Goal: Transaction & Acquisition: Purchase product/service

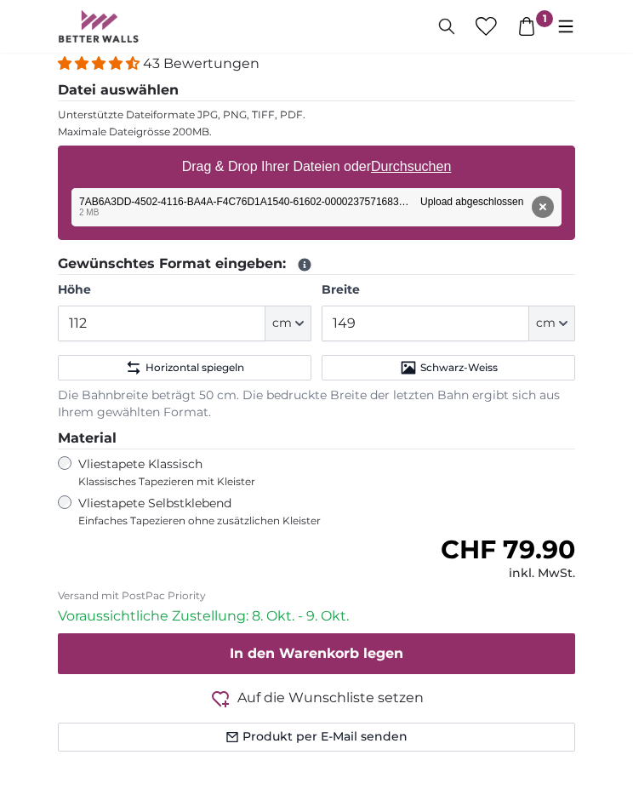
scroll to position [441, 0]
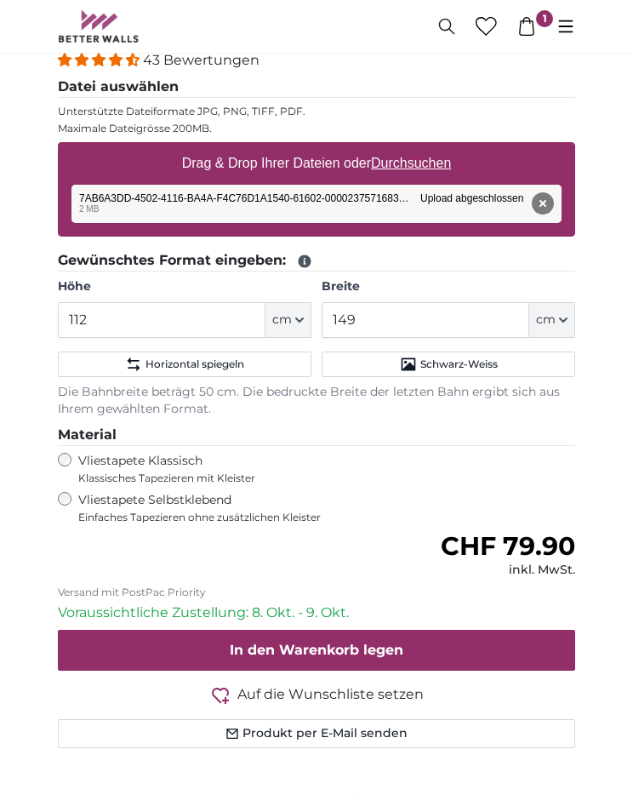
click at [251, 642] on span "In den Warenkorb legen" at bounding box center [317, 650] width 174 height 16
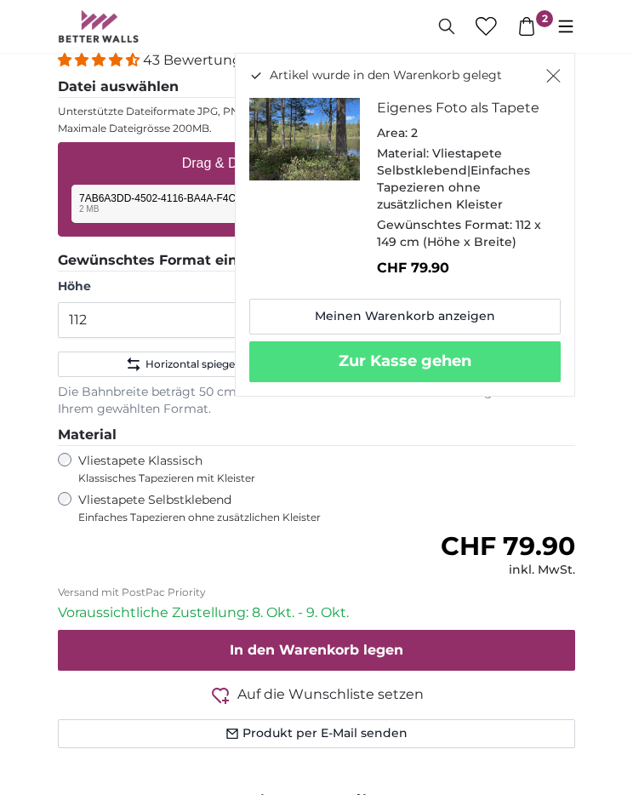
click at [546, 79] on icon "Schließen" at bounding box center [553, 76] width 14 height 14
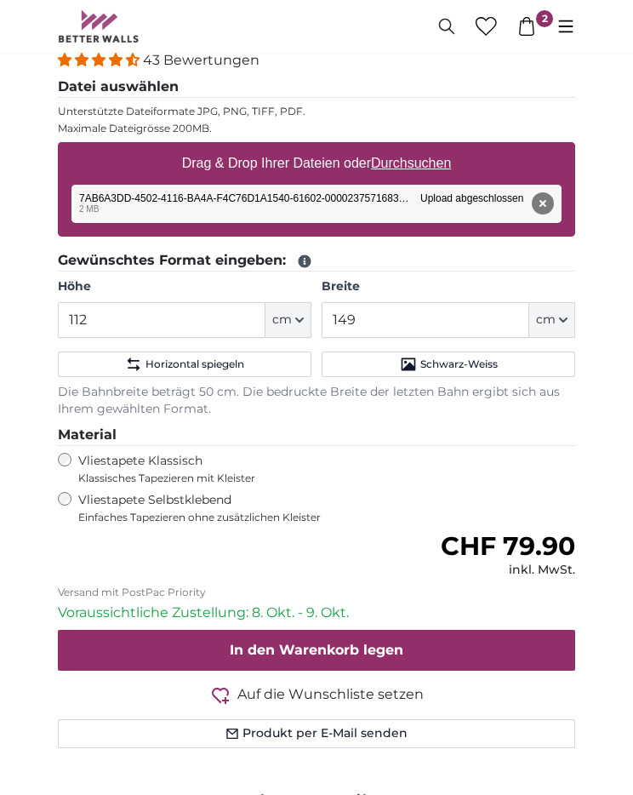
scroll to position [466, 0]
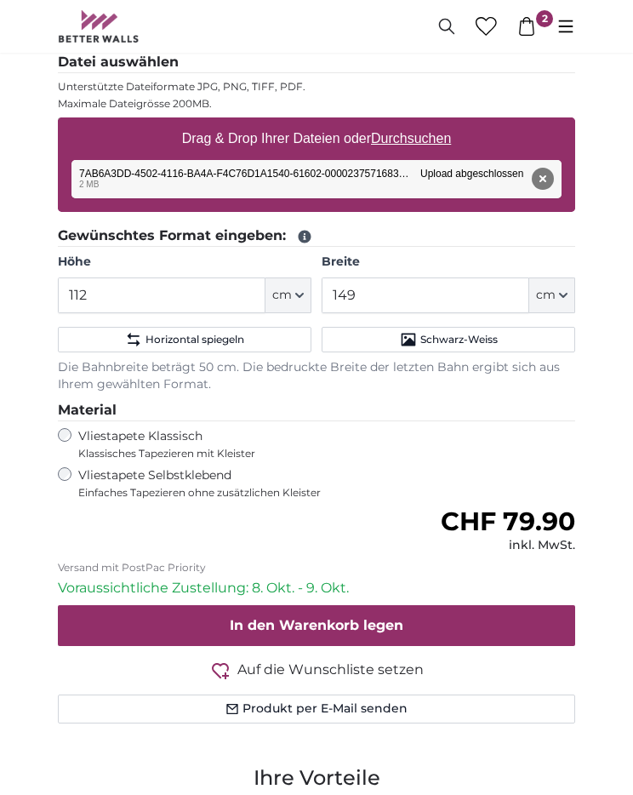
click at [417, 132] on u "Durchsuchen" at bounding box center [411, 138] width 80 height 14
click at [417, 123] on input "Drag & Drop Ihrer Dateien oder Durchsuchen" at bounding box center [316, 119] width 517 height 5
type input "**********"
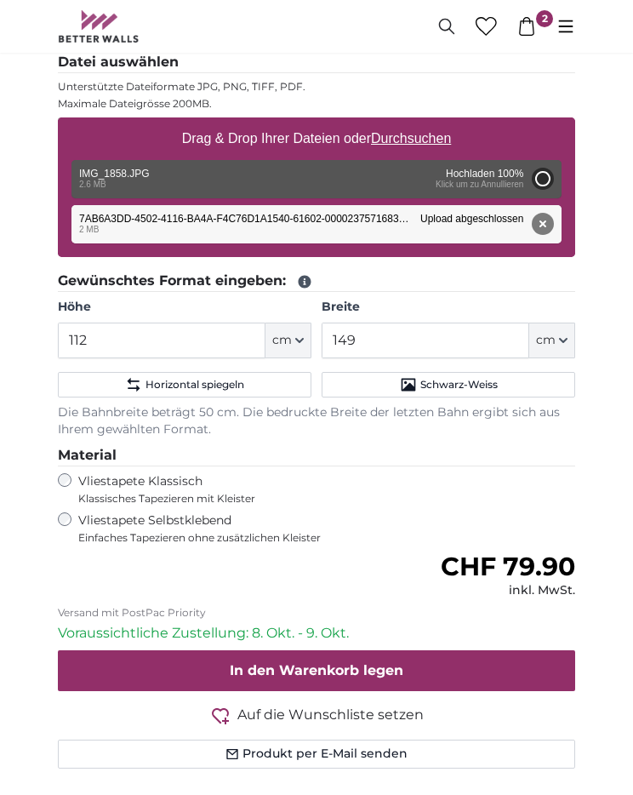
type input "163"
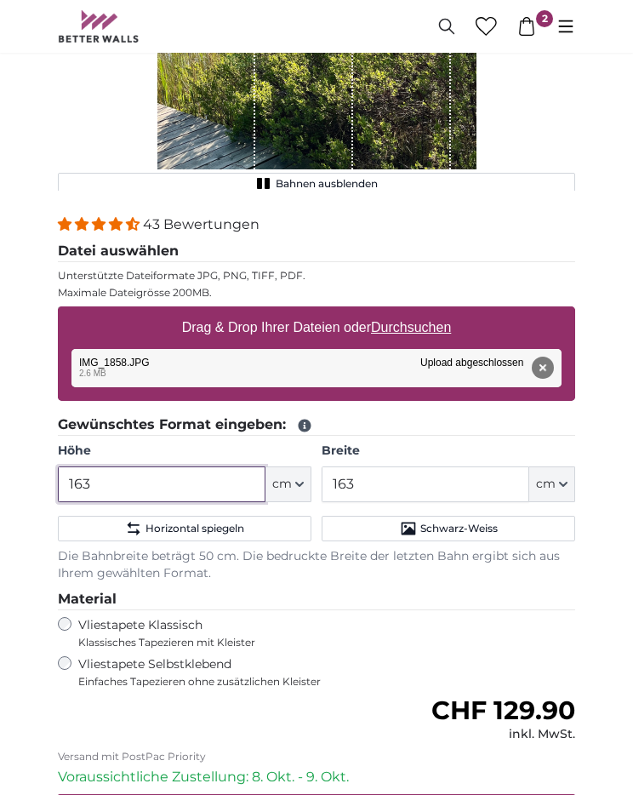
click at [116, 487] on input "163" at bounding box center [162, 485] width 208 height 36
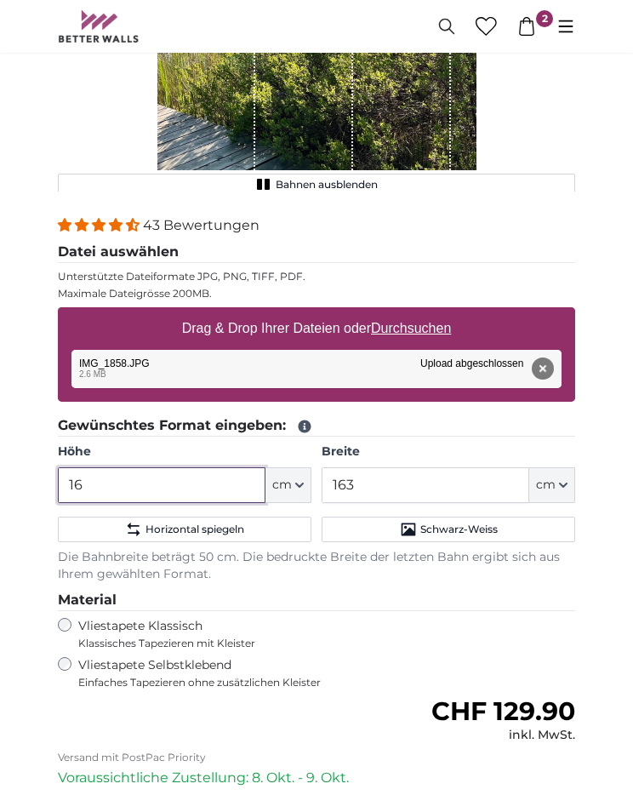
type input "1"
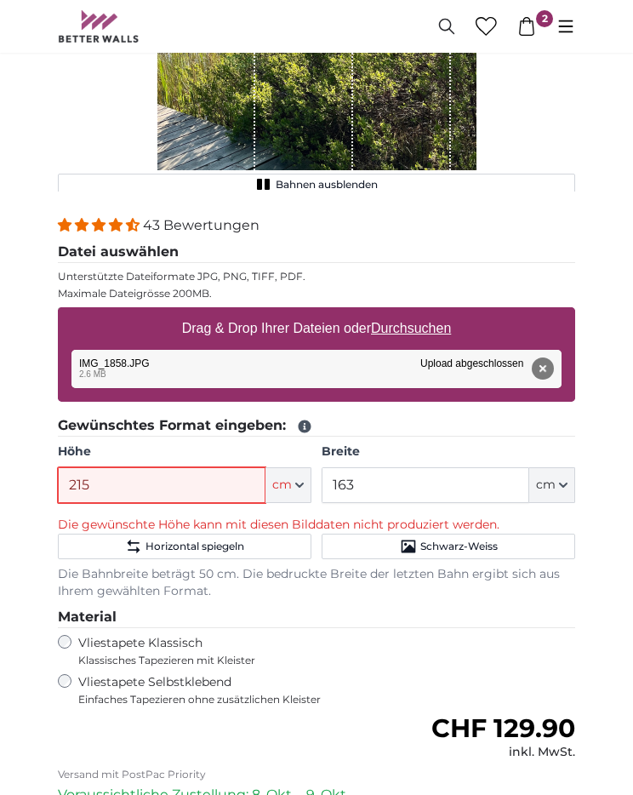
type input "215"
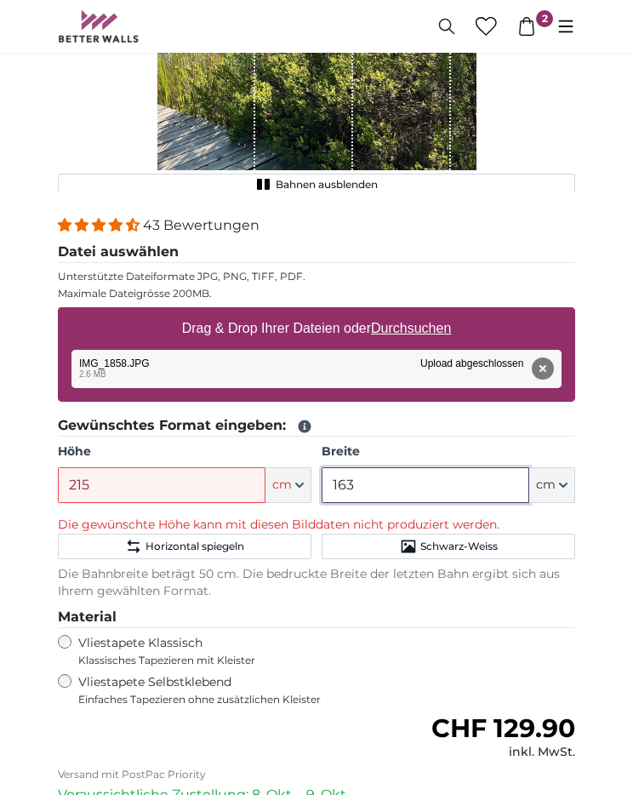
click at [357, 471] on input "163" at bounding box center [426, 485] width 208 height 36
click at [379, 482] on input "163" at bounding box center [426, 485] width 208 height 36
type input "1"
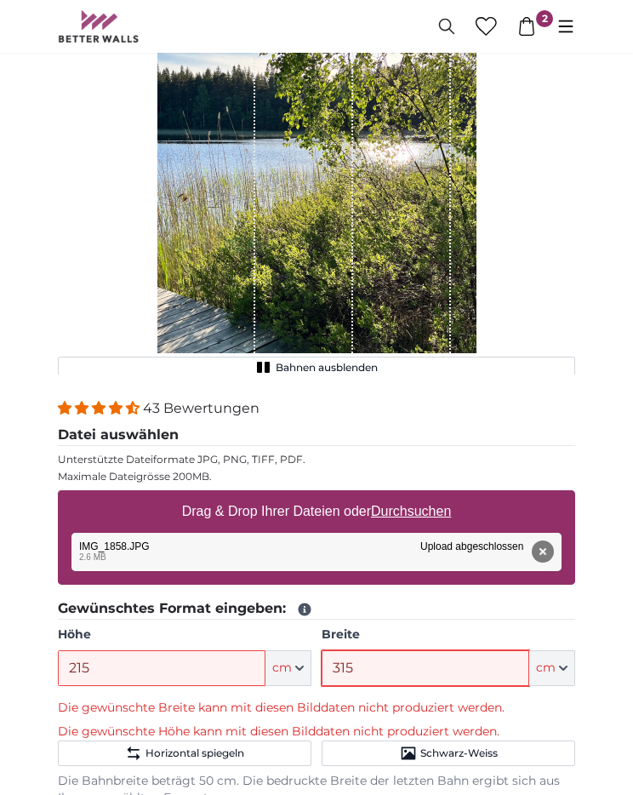
scroll to position [92, 0]
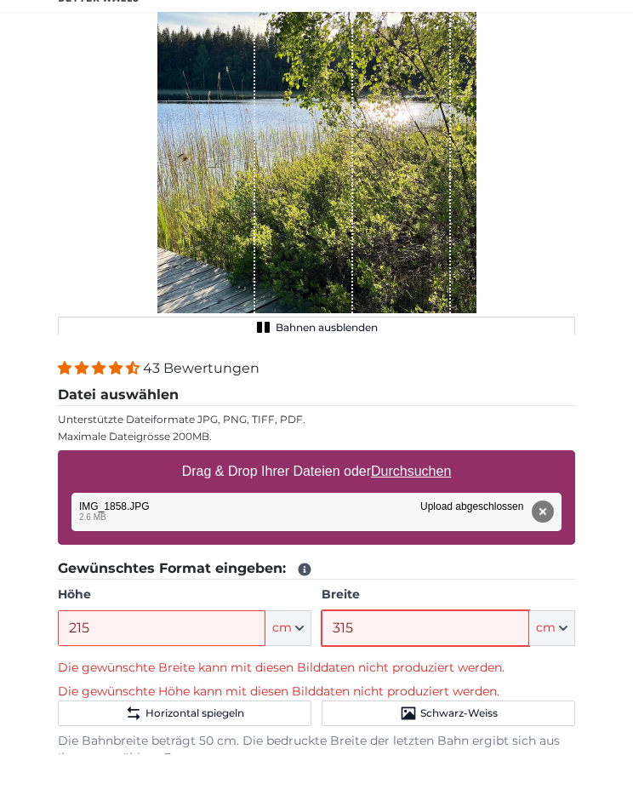
type input "315"
click at [542, 542] on button "Entfernen" at bounding box center [543, 553] width 22 height 22
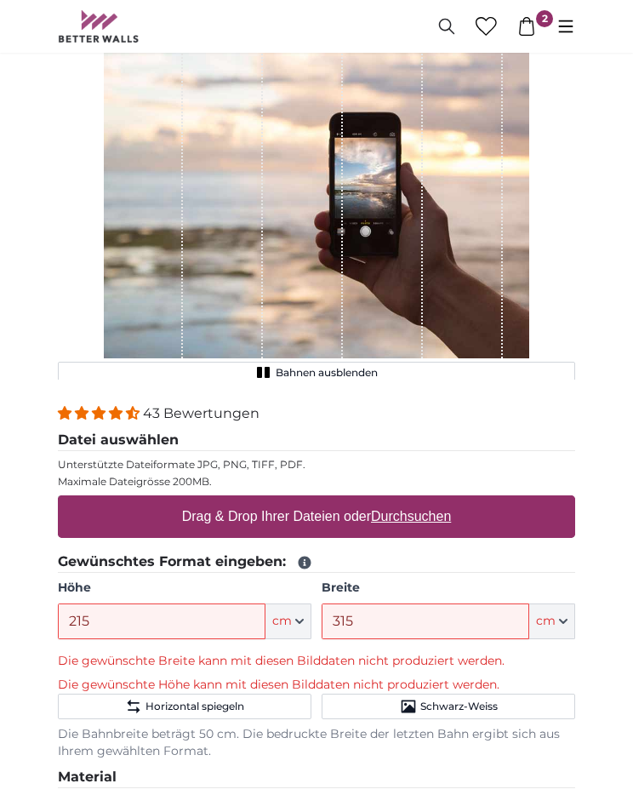
scroll to position [88, 0]
click at [527, 20] on icon at bounding box center [526, 26] width 19 height 19
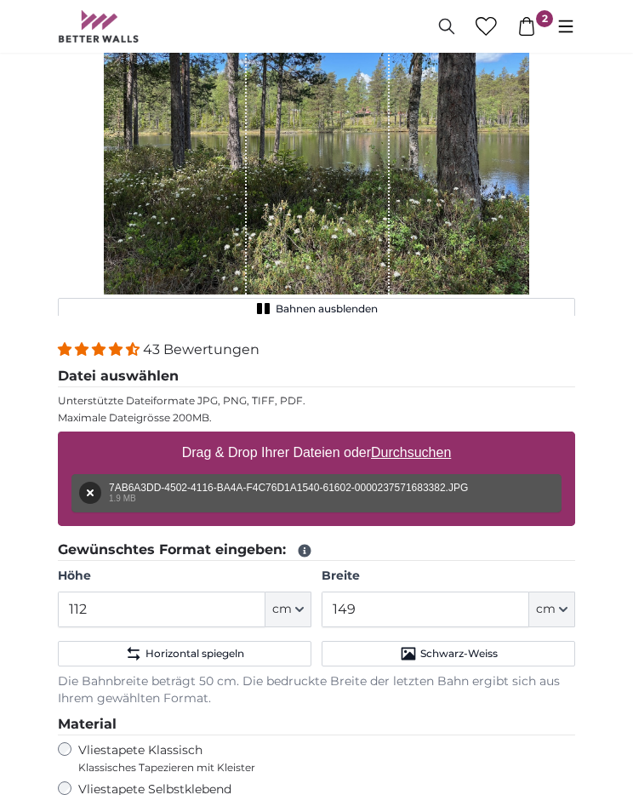
scroll to position [163, 0]
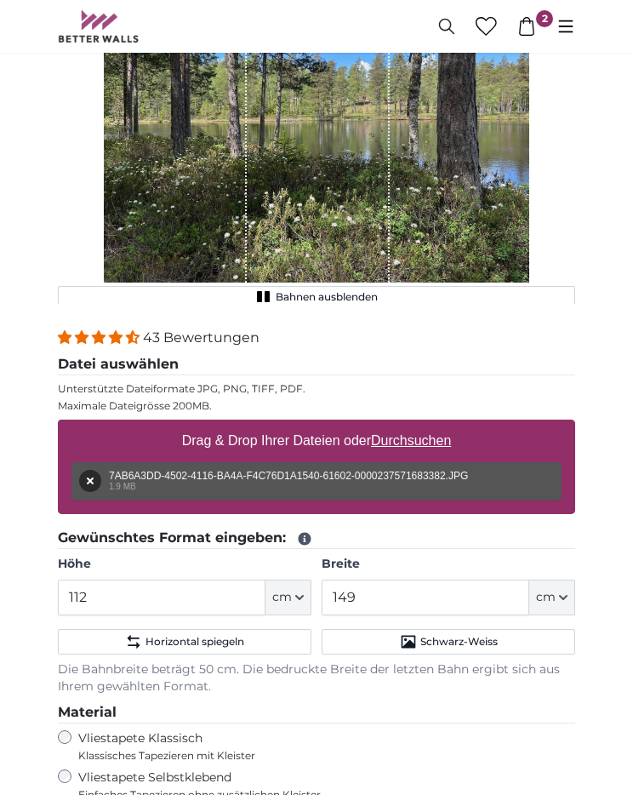
click at [93, 596] on input "112" at bounding box center [162, 598] width 208 height 36
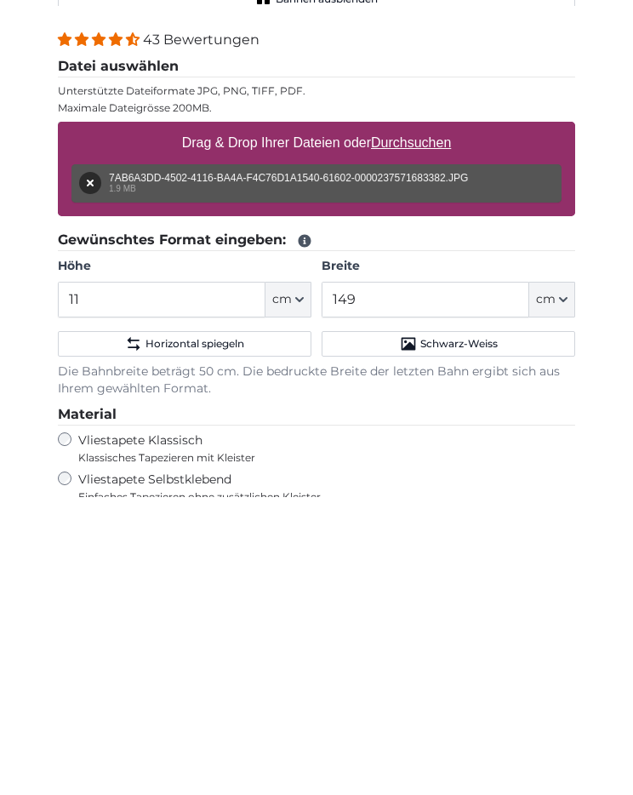
type input "1"
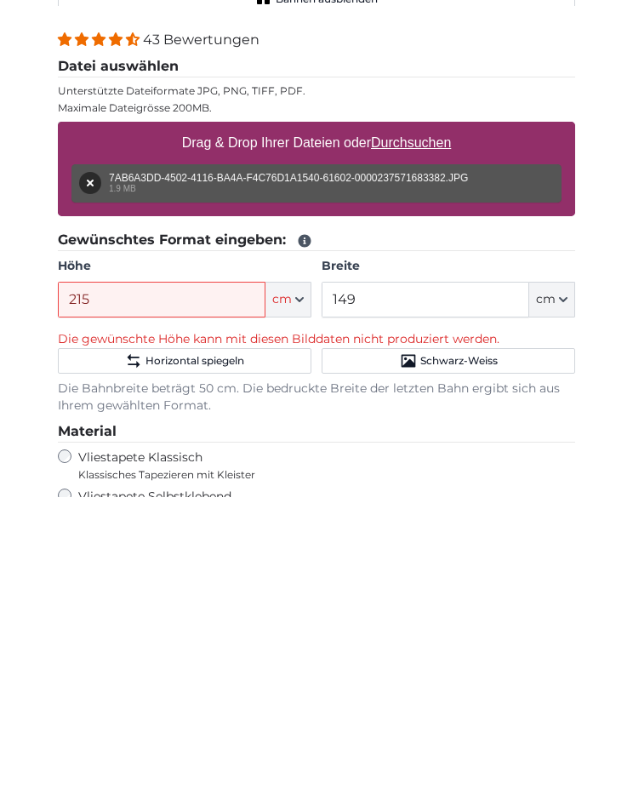
type input "215"
click at [368, 580] on input "149" at bounding box center [426, 598] width 208 height 36
type input "1"
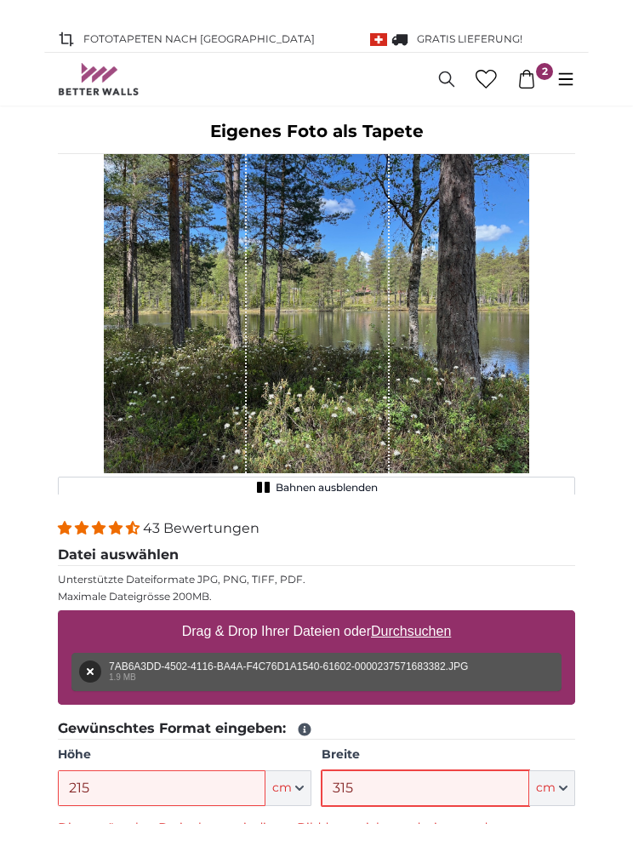
scroll to position [0, 0]
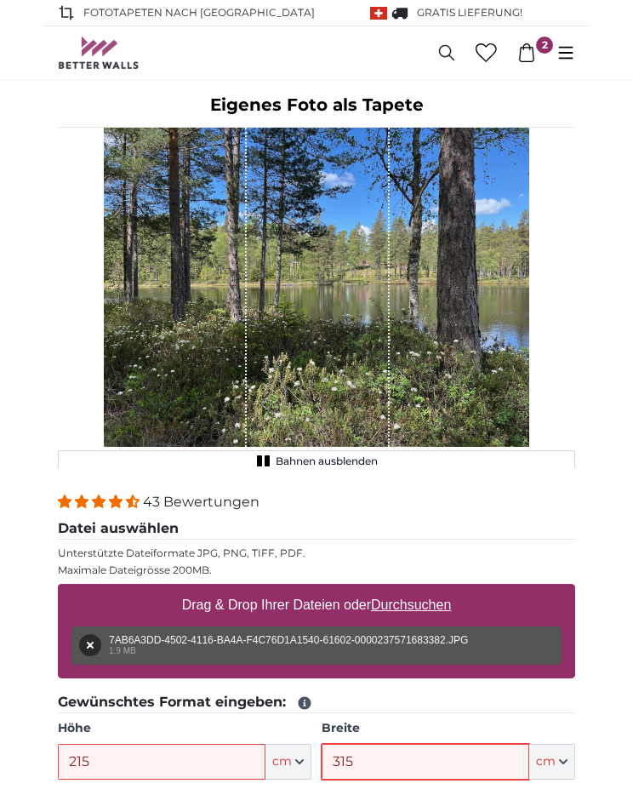
type input "315"
click at [517, 50] on link "2" at bounding box center [526, 52] width 39 height 19
